Goal: Transaction & Acquisition: Purchase product/service

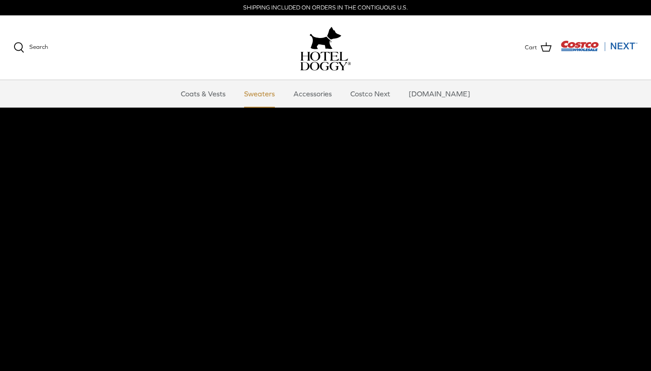
click at [278, 88] on link "Sweaters" at bounding box center [259, 93] width 47 height 27
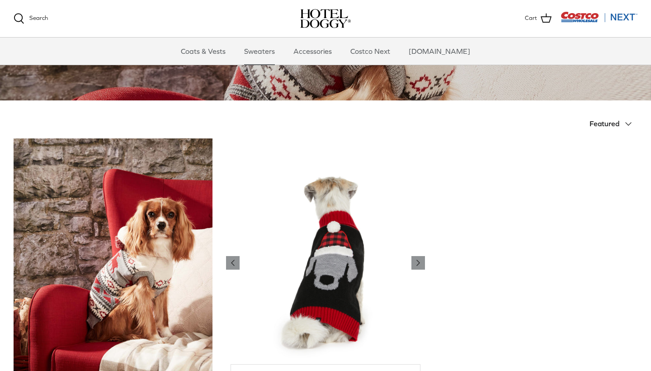
scroll to position [121, 0]
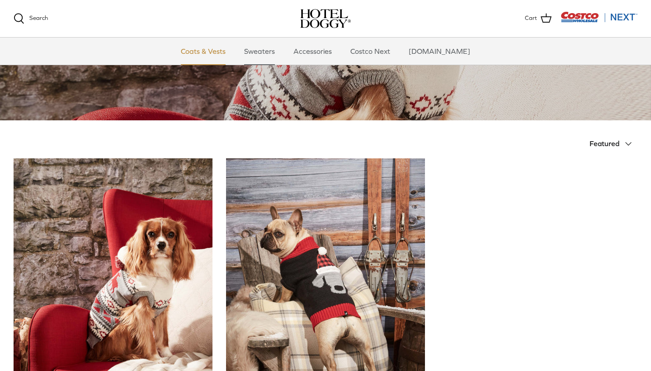
click at [210, 56] on link "Coats & Vests" at bounding box center [203, 51] width 61 height 27
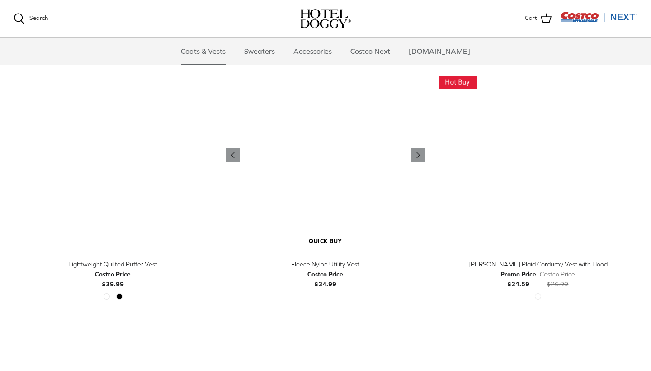
scroll to position [1035, 0]
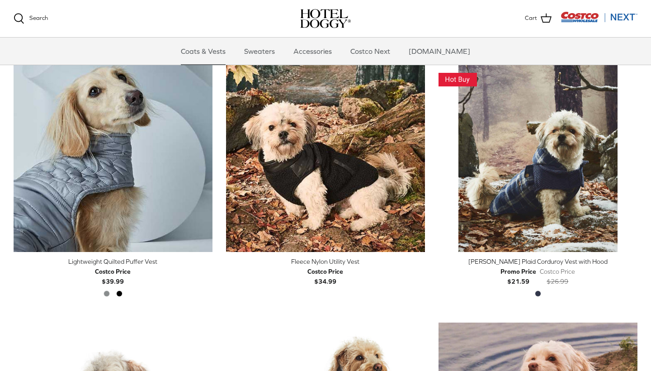
click at [490, 258] on div "[PERSON_NAME] Plaid Corduroy Vest with Hood" at bounding box center [537, 261] width 199 height 10
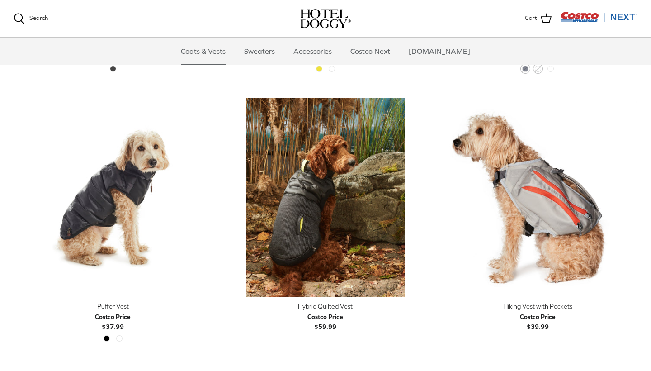
scroll to position [1531, 0]
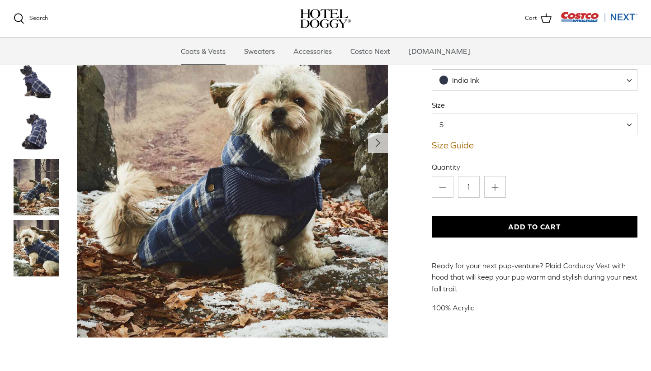
scroll to position [89, 0]
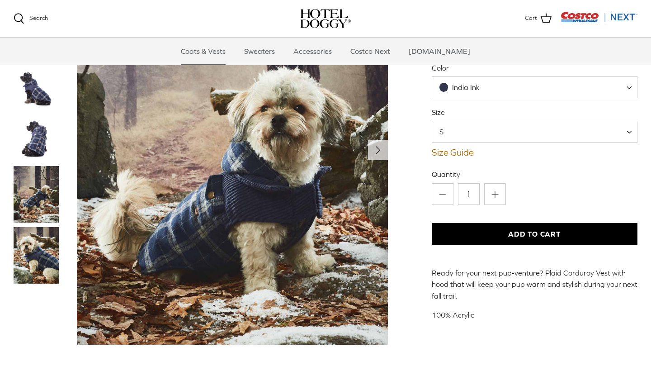
click at [495, 132] on span "S" at bounding box center [535, 132] width 206 height 22
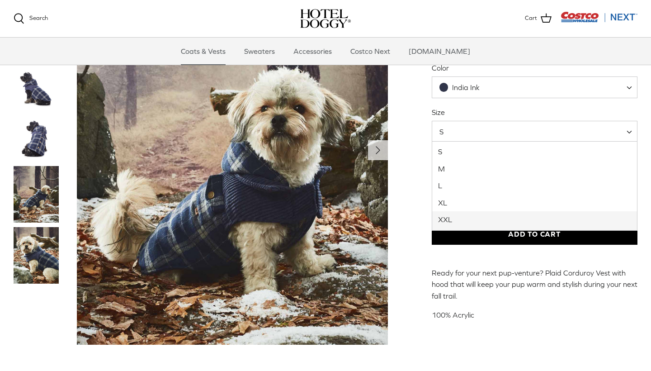
select select "XXL"
